Goal: Entertainment & Leisure: Consume media (video, audio)

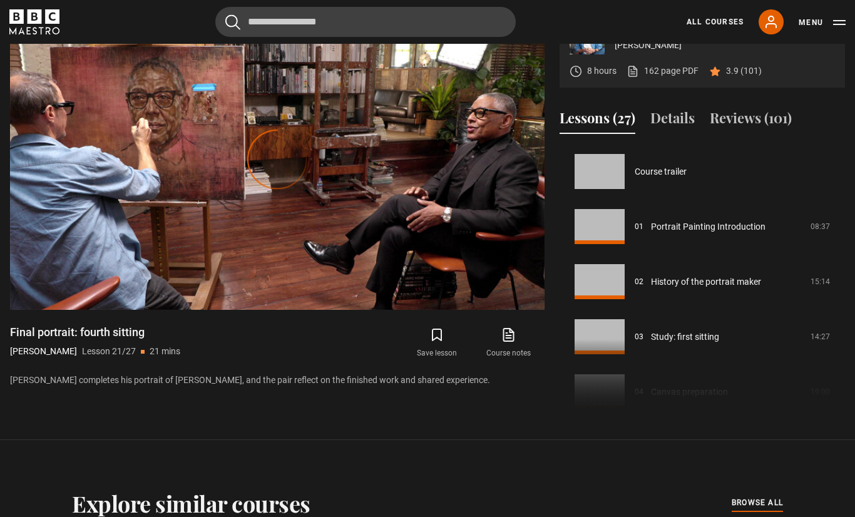
scroll to position [1101, 0]
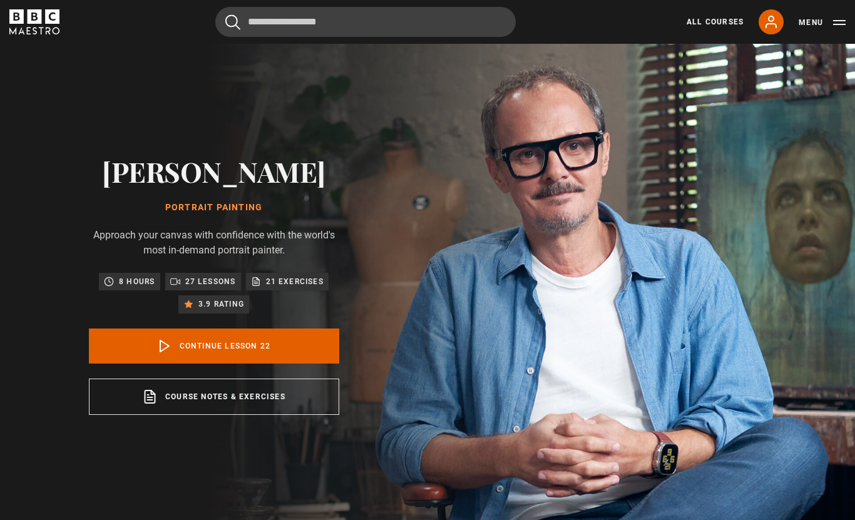
click at [223, 363] on link "Continue lesson 22" at bounding box center [214, 345] width 250 height 35
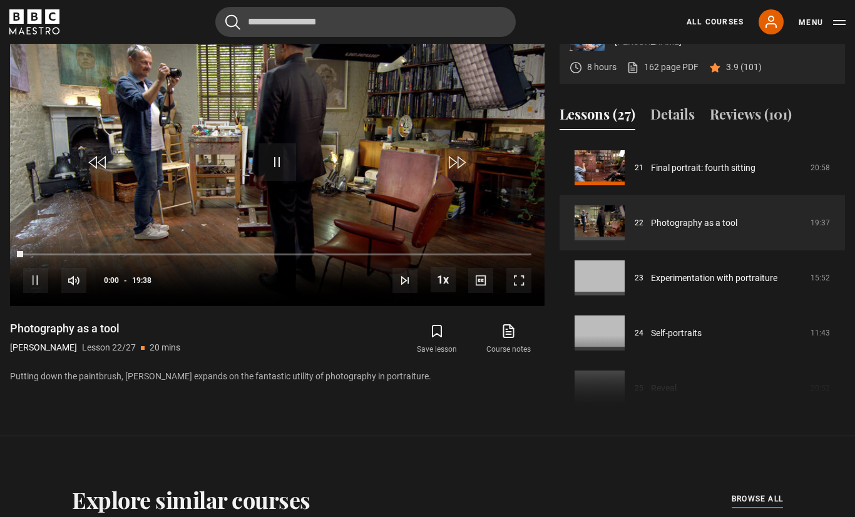
scroll to position [536, 0]
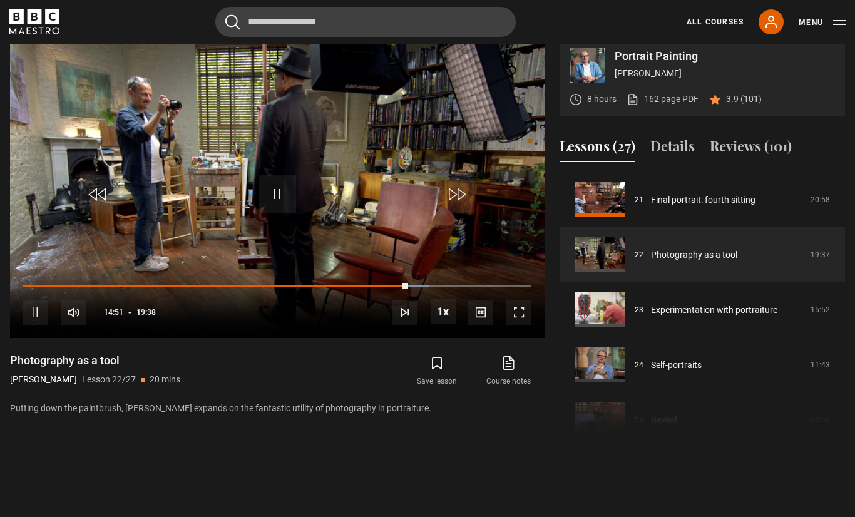
click at [317, 308] on video-js "Video Player is loading. Play Lesson Photography as a tool 10s Skip Back 10 sec…" at bounding box center [277, 188] width 534 height 300
